Goal: Task Accomplishment & Management: Manage account settings

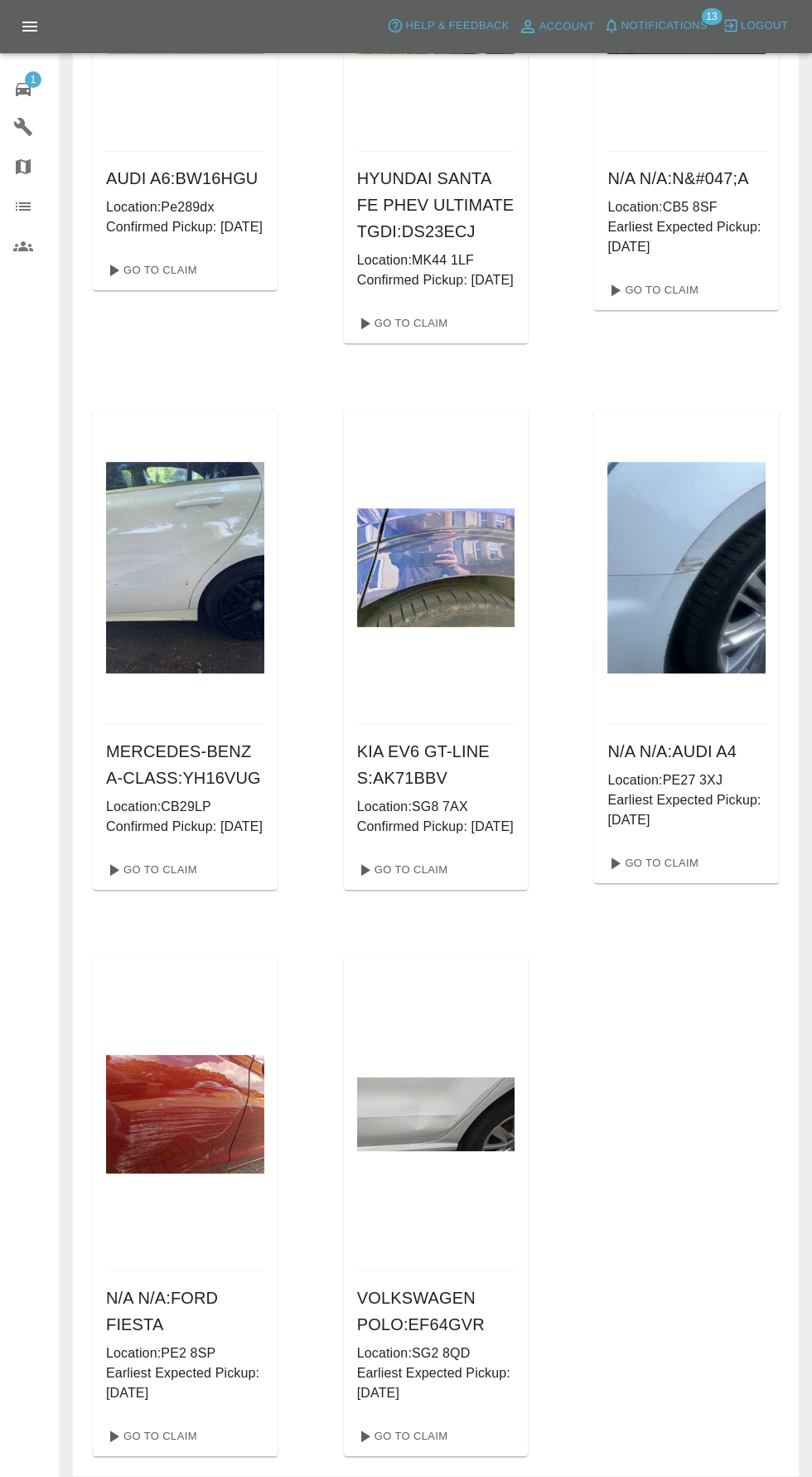
click at [46, 106] on link "1 Repair home" at bounding box center [29, 87] width 59 height 40
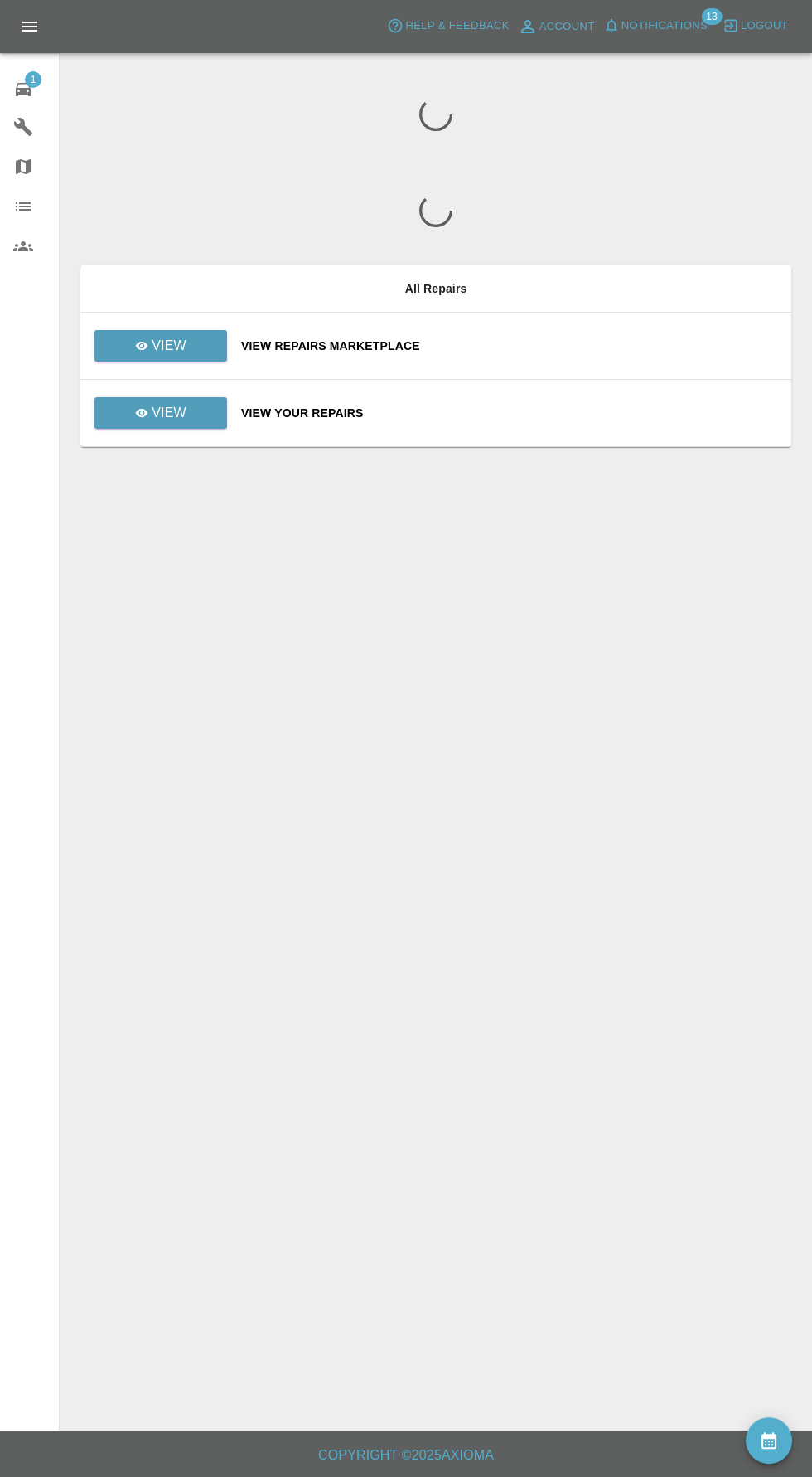
scroll to position [118, 0]
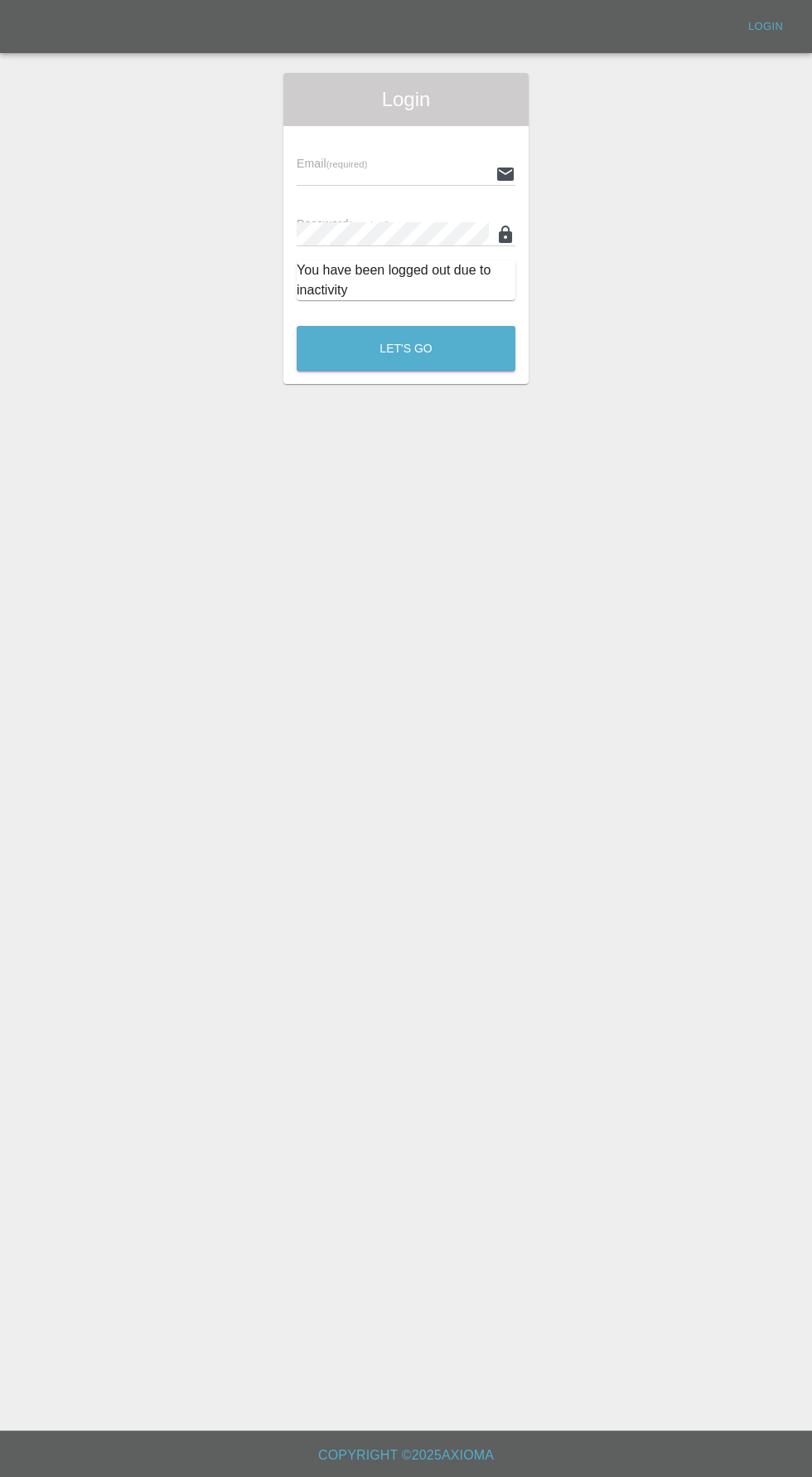
click at [372, 168] on input "text" at bounding box center [393, 173] width 192 height 24
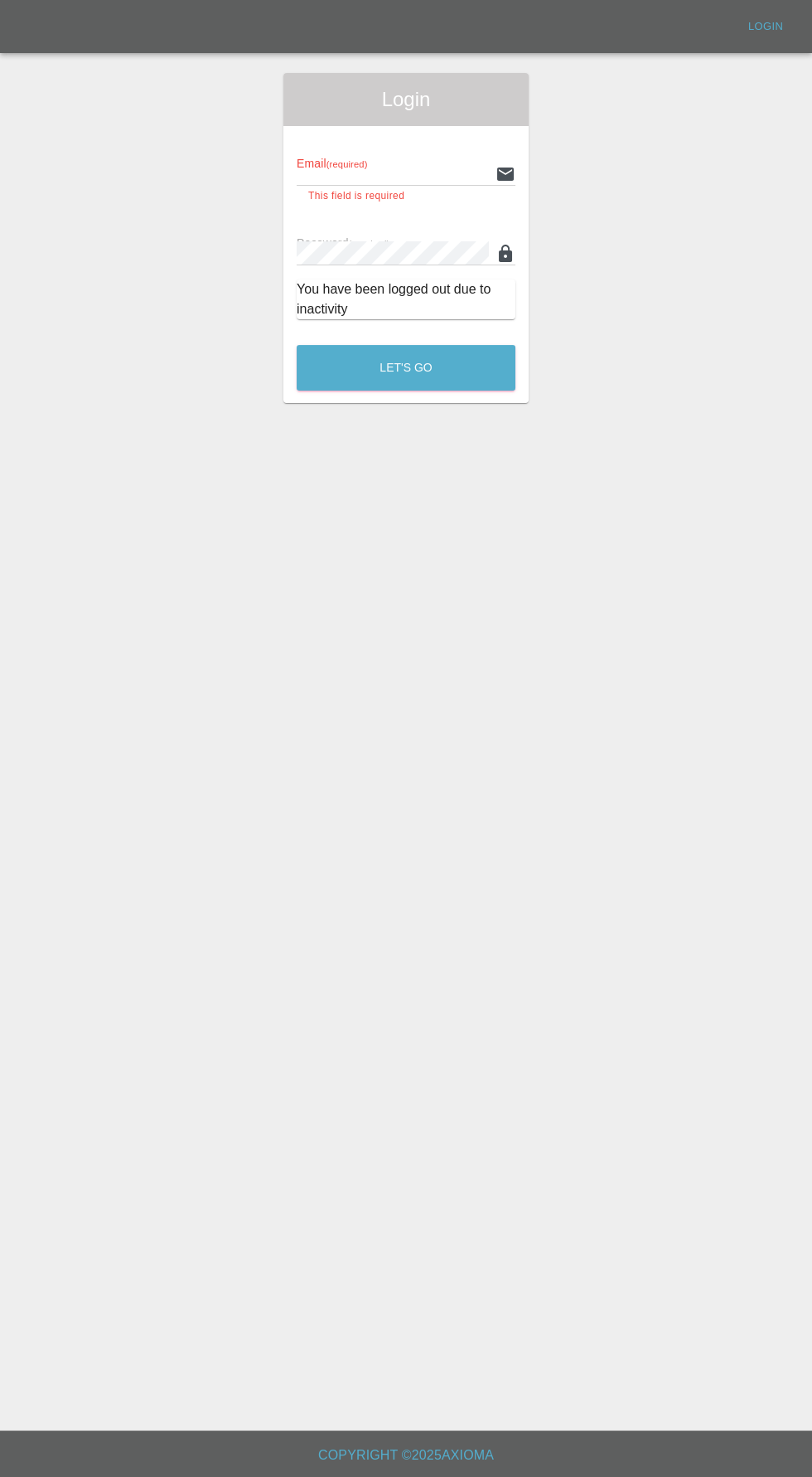
type input "info@darkknightbodyworks.co.uk"
click at [297, 345] on button "Let's Go" at bounding box center [406, 368] width 219 height 46
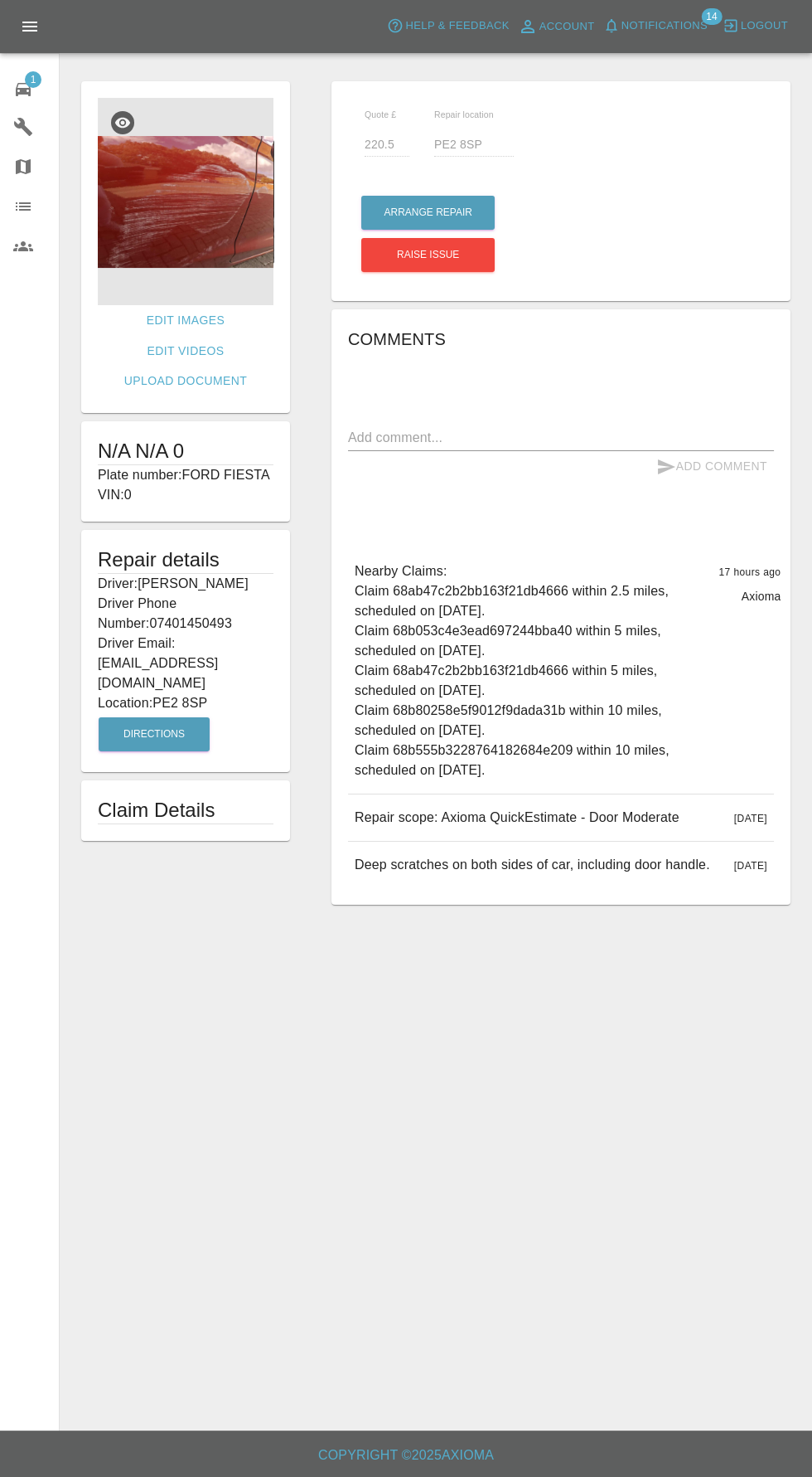
click at [212, 218] on img at bounding box center [185, 202] width 176 height 207
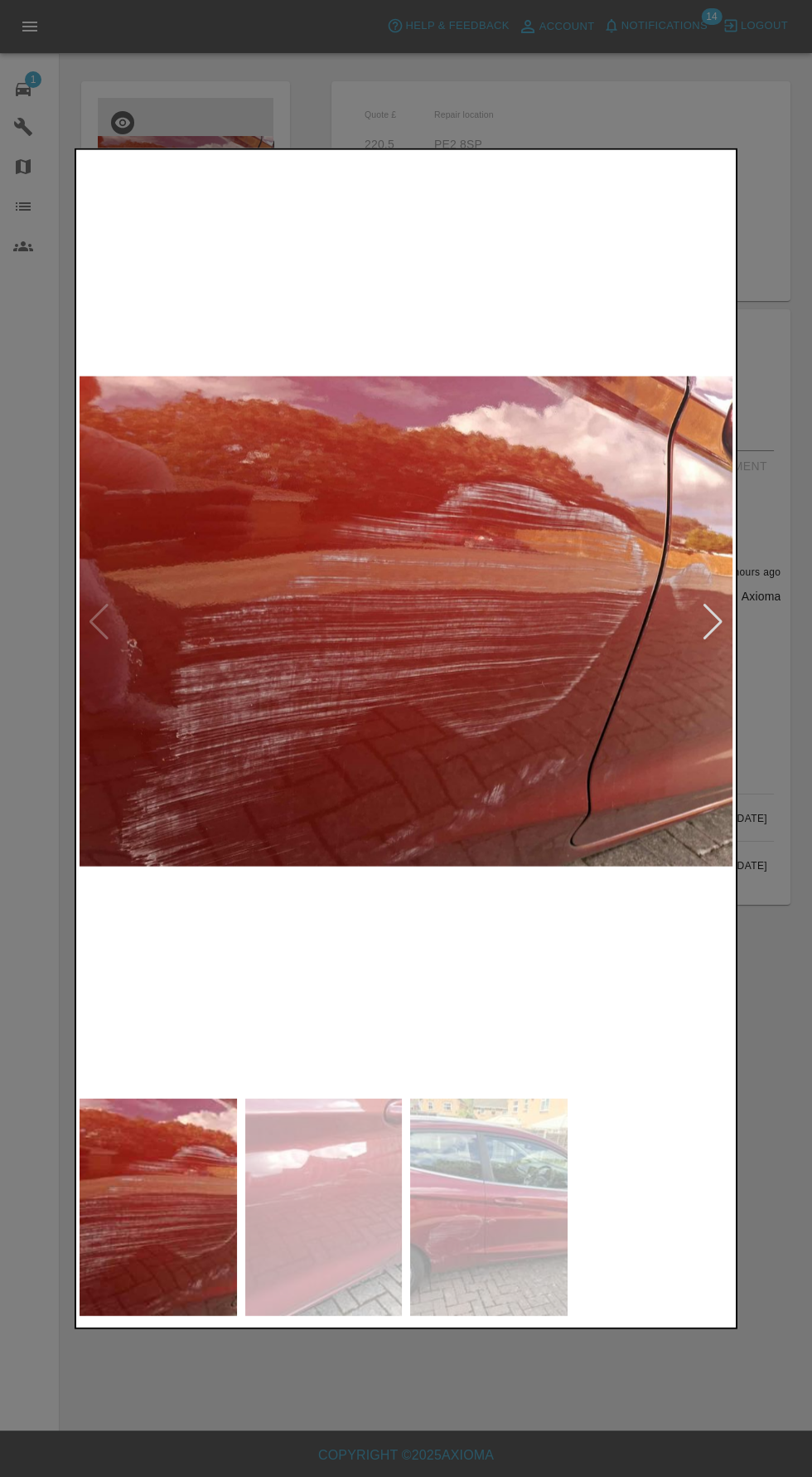
click at [716, 635] on div at bounding box center [713, 621] width 23 height 36
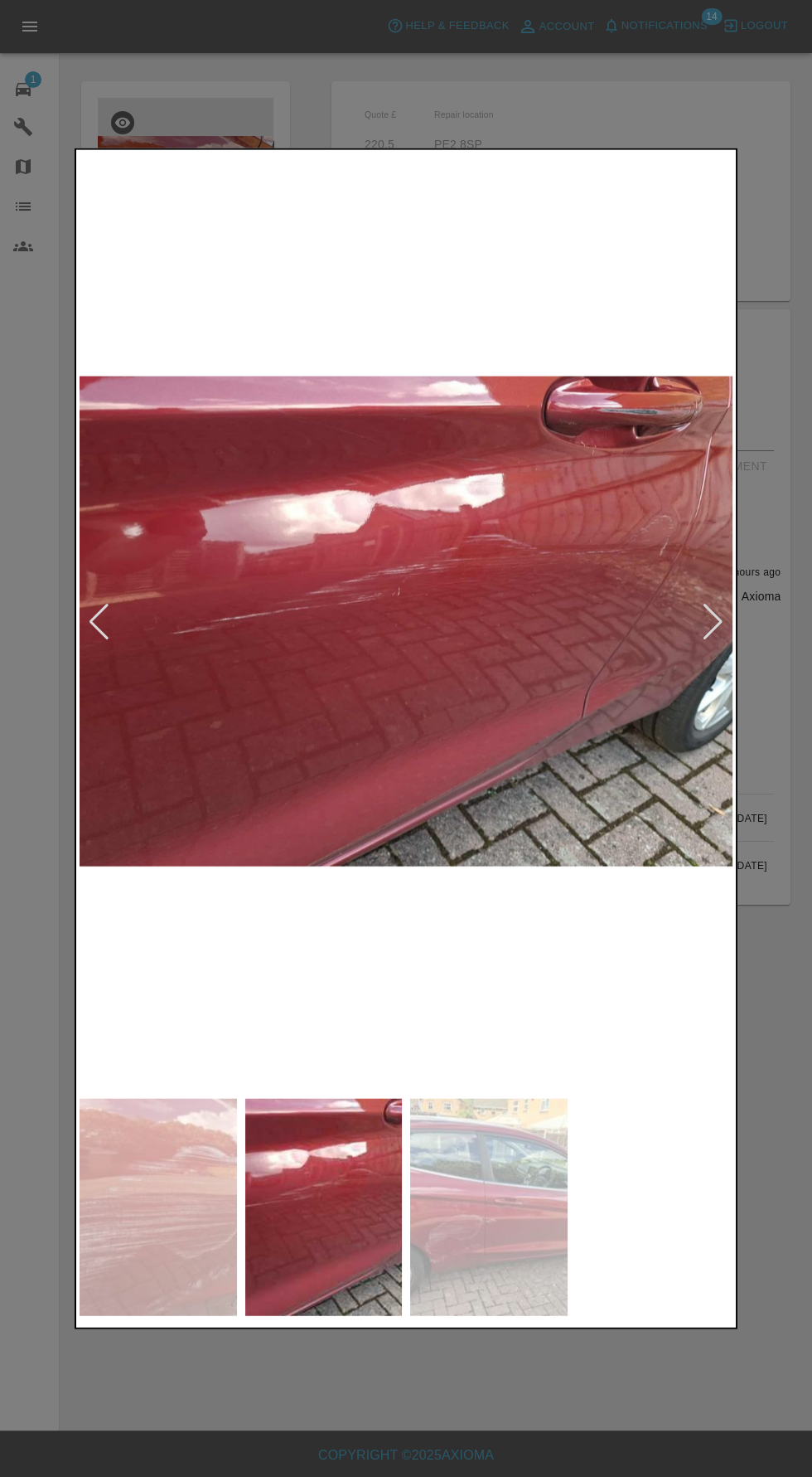
click at [718, 623] on div at bounding box center [713, 621] width 23 height 36
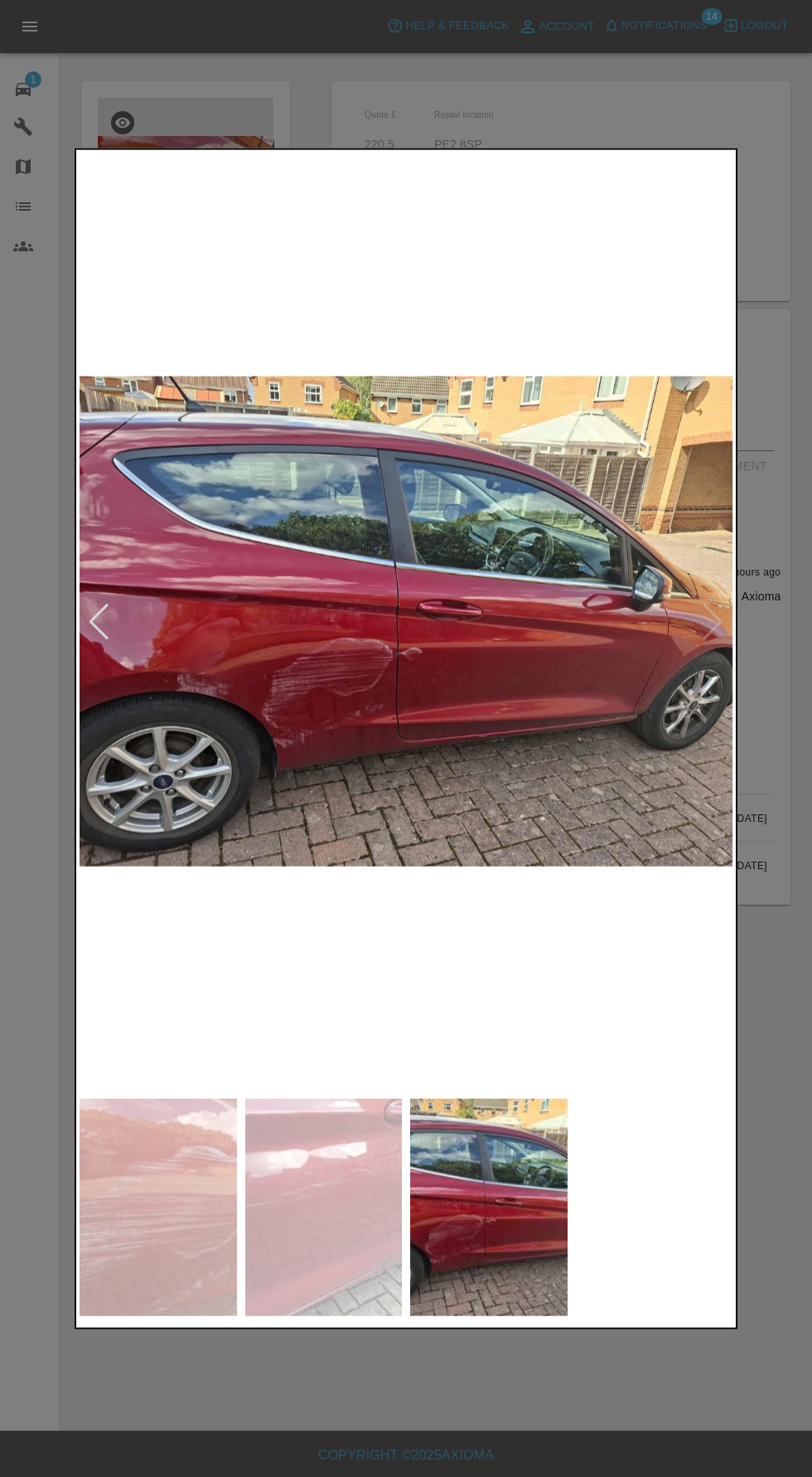
click at [776, 622] on div at bounding box center [406, 738] width 812 height 1477
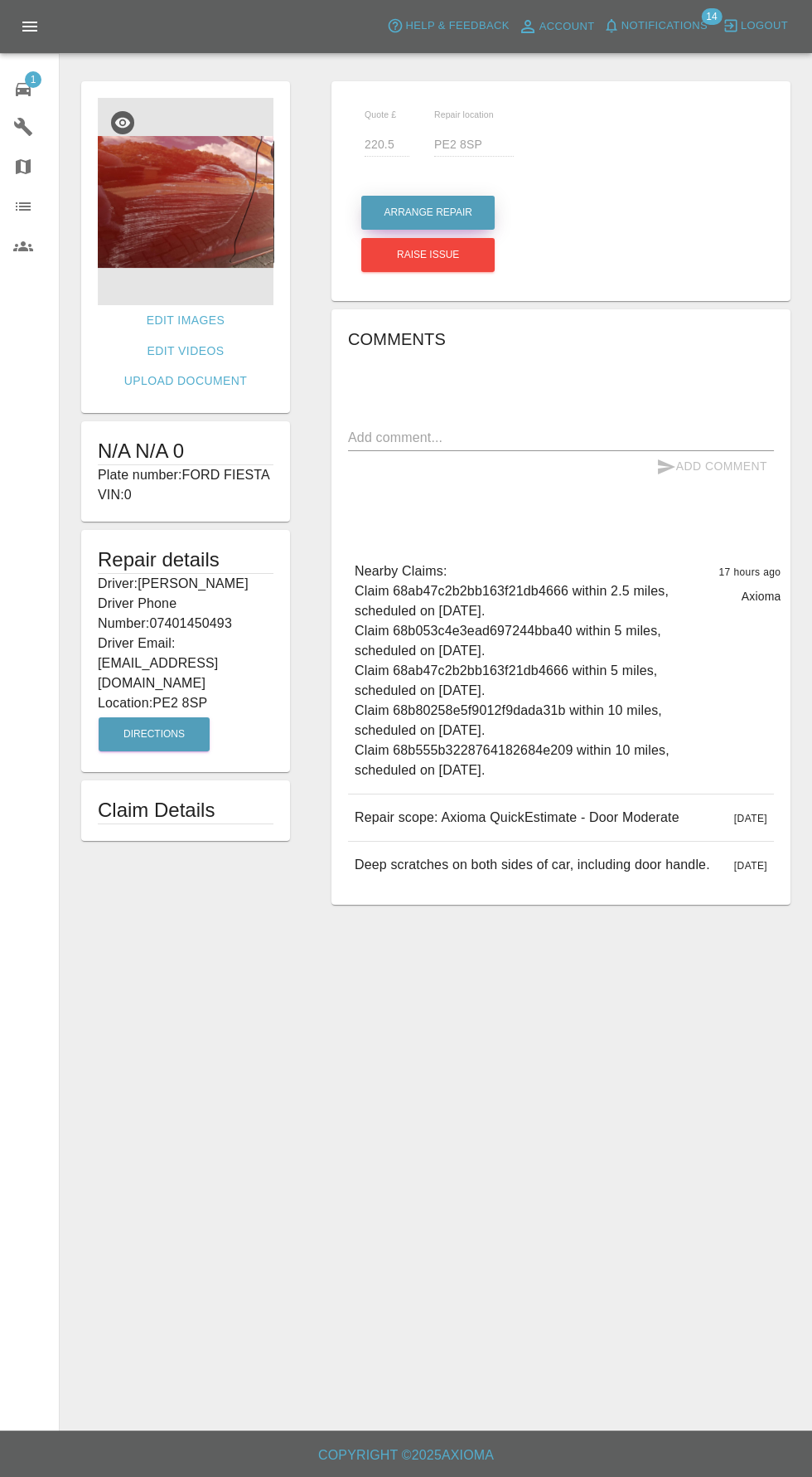
click at [415, 200] on button "Arrange Repair" at bounding box center [428, 213] width 133 height 34
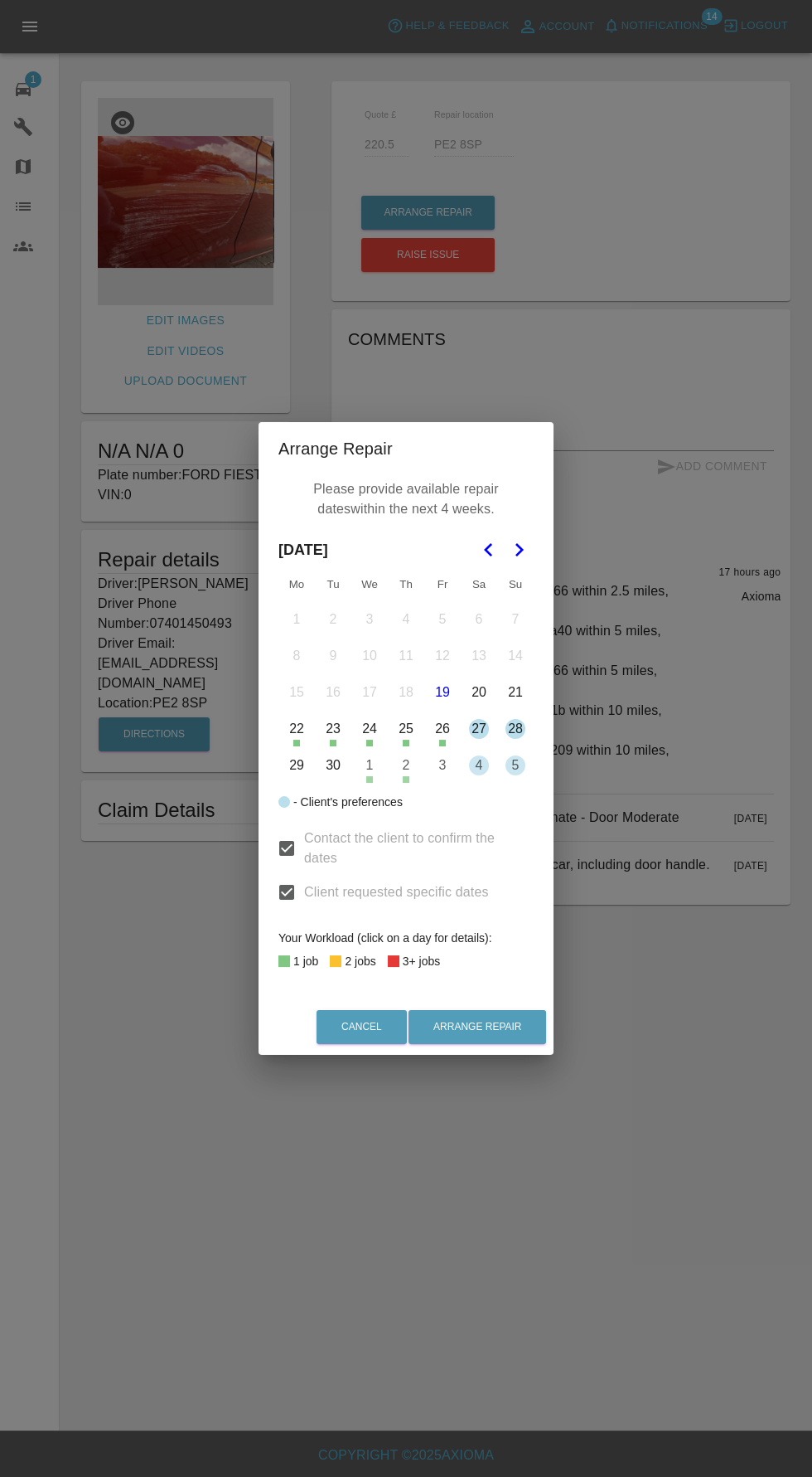
click at [528, 547] on icon "Go to the Next Month" at bounding box center [518, 550] width 20 height 20
click at [514, 691] on button "19" at bounding box center [515, 692] width 35 height 35
click at [479, 691] on button "18" at bounding box center [479, 692] width 35 height 35
click at [517, 691] on button "19" at bounding box center [515, 692] width 35 height 35
click at [488, 547] on polygon "Go to the Previous Month" at bounding box center [488, 550] width 9 height 13
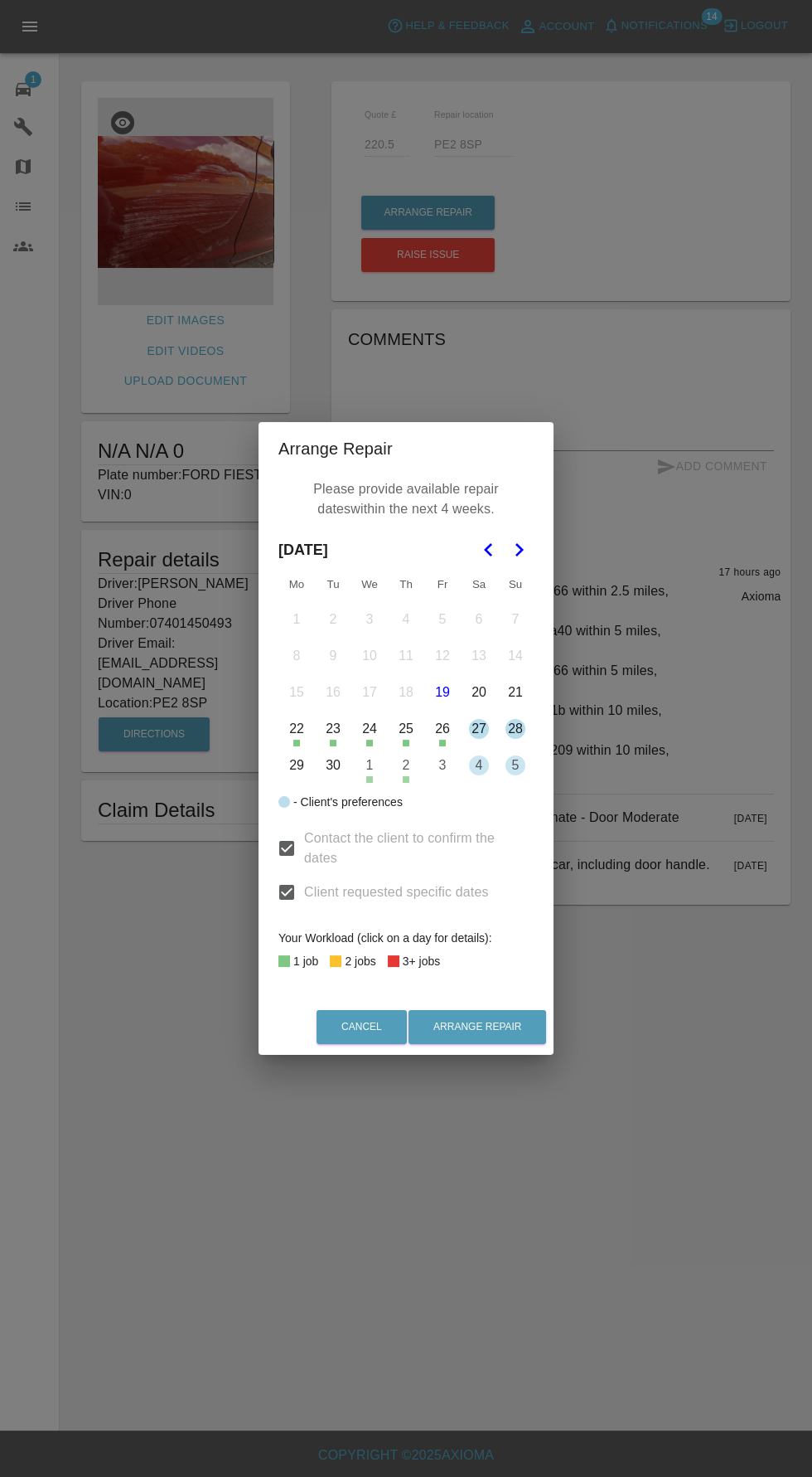
click at [520, 550] on icon "Go to the Next Month" at bounding box center [518, 550] width 20 height 20
click at [514, 691] on button "19" at bounding box center [515, 692] width 35 height 35
click at [524, 689] on button "19" at bounding box center [515, 692] width 35 height 35
click at [480, 731] on button "25" at bounding box center [479, 729] width 35 height 35
click at [480, 760] on button "1" at bounding box center [479, 765] width 35 height 35
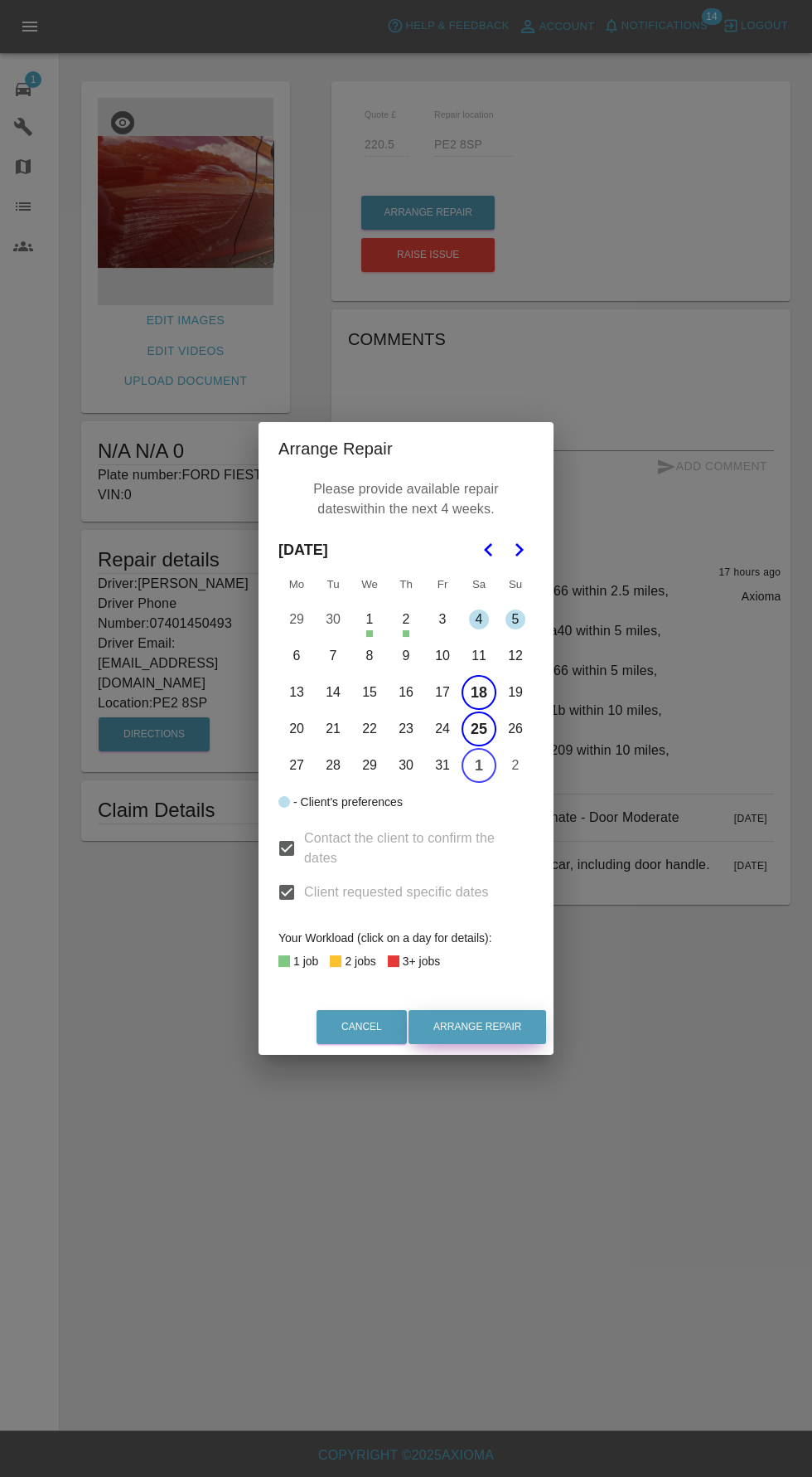
click at [498, 1030] on button "Arrange Repair" at bounding box center [477, 1027] width 138 height 34
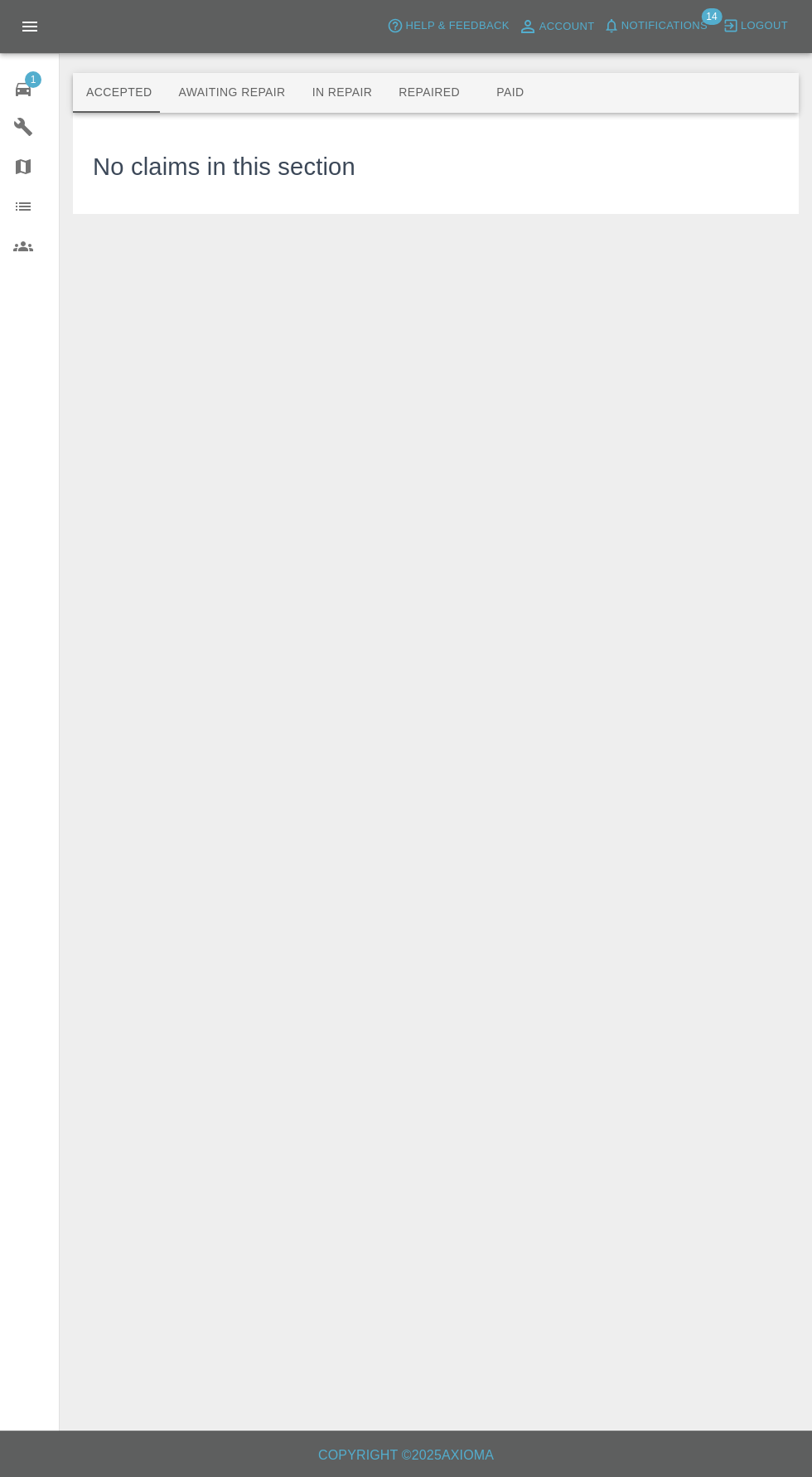
click at [42, 125] on div at bounding box center [36, 126] width 47 height 20
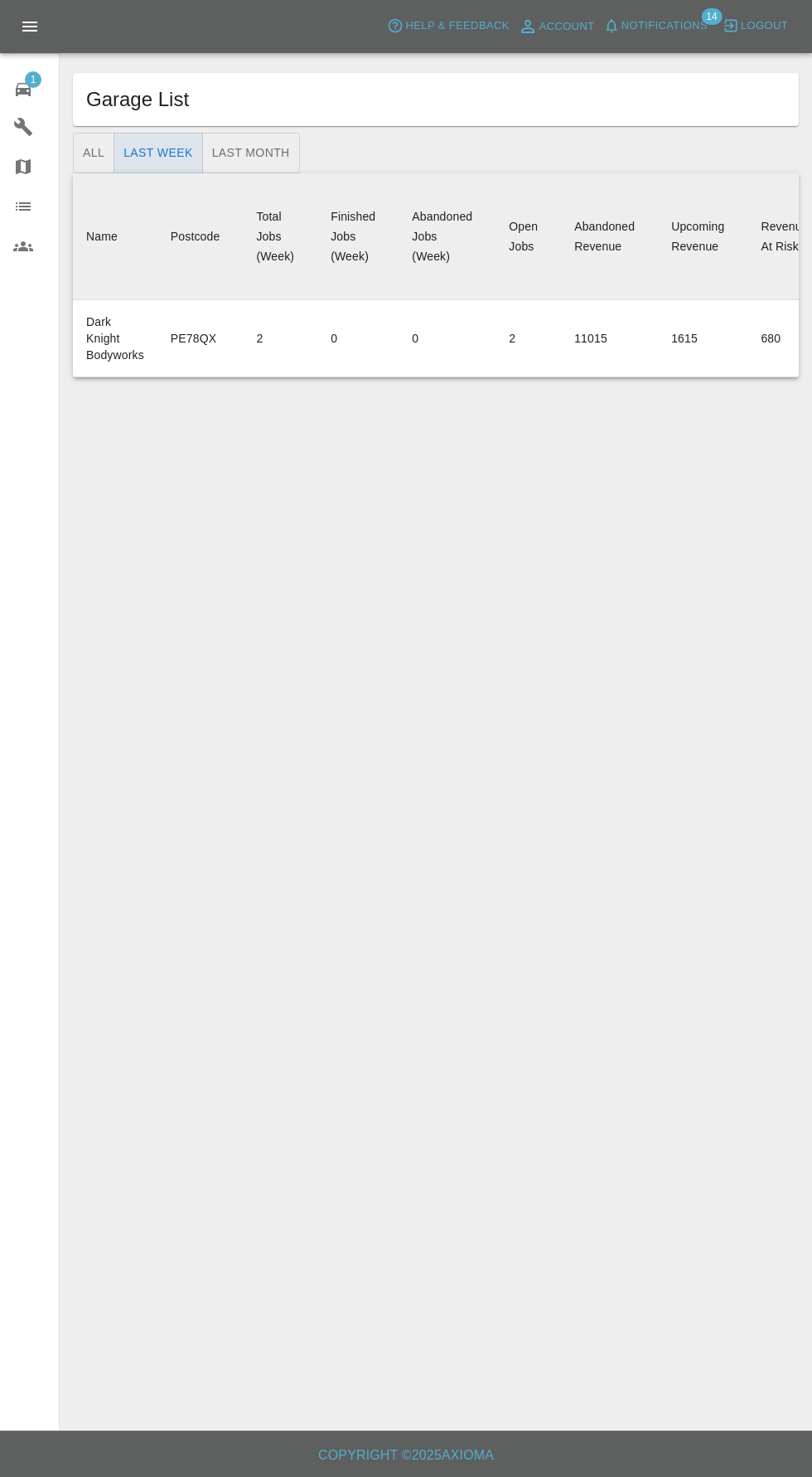
click at [32, 78] on span "1" at bounding box center [32, 79] width 16 height 16
